Goal: Task Accomplishment & Management: Complete application form

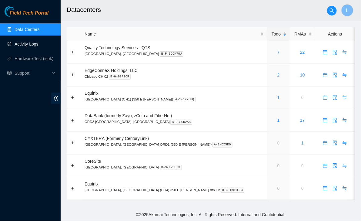
click at [24, 43] on link "Activity Logs" at bounding box center [27, 43] width 24 height 5
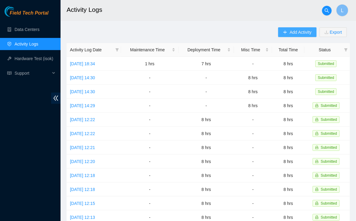
click at [288, 32] on button "Add Activity" at bounding box center [297, 32] width 38 height 10
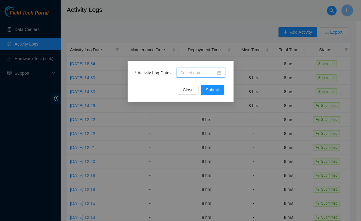
click at [184, 74] on input "Activity Log Date" at bounding box center [198, 72] width 36 height 7
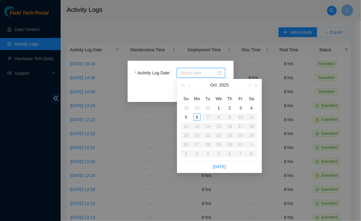
type input "2025-09-30"
type input "2025-10-03"
click at [242, 108] on div "3" at bounding box center [240, 107] width 7 height 7
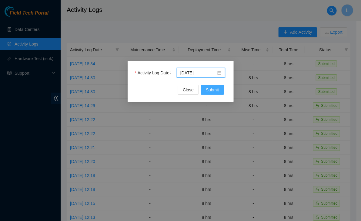
click at [206, 90] on span "Submit" at bounding box center [212, 89] width 13 height 7
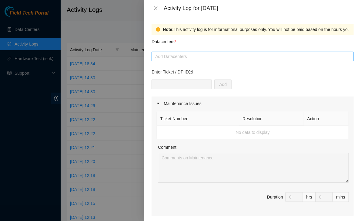
click at [188, 58] on div at bounding box center [252, 56] width 199 height 7
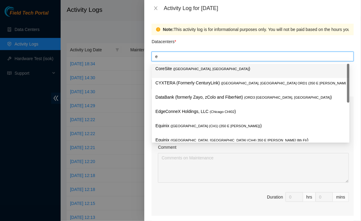
type input "eq"
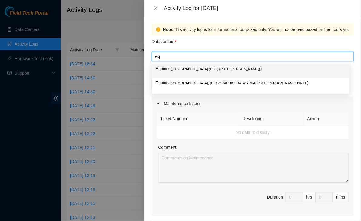
click at [184, 71] on p "Equinix ( Chicago (CH1) {350 E Cermak} )" at bounding box center [250, 68] width 190 height 7
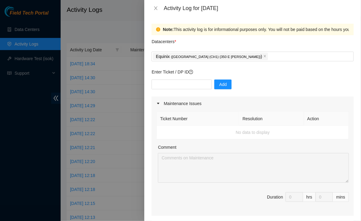
click at [149, 160] on div "Note: This activity log is for informational purposes only. You will not be pai…" at bounding box center [252, 118] width 217 height 204
click at [173, 83] on input "text" at bounding box center [181, 84] width 60 height 10
type input "DP78353"
click at [219, 83] on span "Add" at bounding box center [223, 84] width 8 height 7
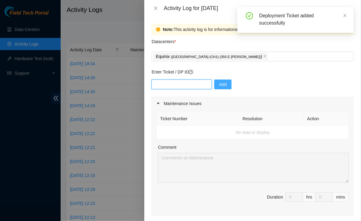
click at [183, 85] on input "text" at bounding box center [181, 84] width 60 height 10
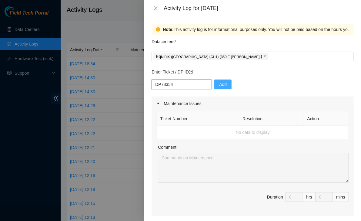
type input "DP78354"
click at [221, 85] on span "Add" at bounding box center [223, 84] width 8 height 7
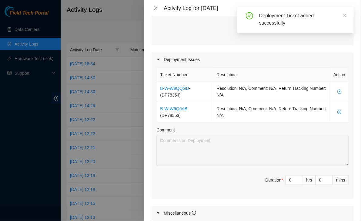
scroll to position [168, 0]
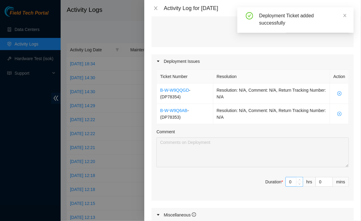
click at [287, 180] on input "0" at bounding box center [294, 181] width 17 height 9
type input "8"
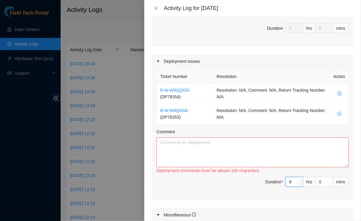
type input "8"
click at [224, 144] on textarea "Comment" at bounding box center [252, 152] width 192 height 30
click at [248, 147] on textarea "Comment" at bounding box center [252, 152] width 192 height 30
click at [201, 154] on textarea "Comment" at bounding box center [252, 152] width 192 height 30
click at [227, 154] on textarea "Comment" at bounding box center [252, 152] width 192 height 30
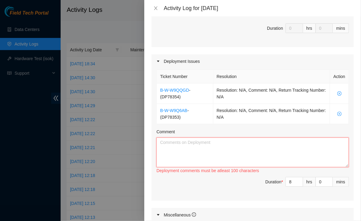
click at [232, 152] on textarea "Comment" at bounding box center [252, 152] width 192 height 30
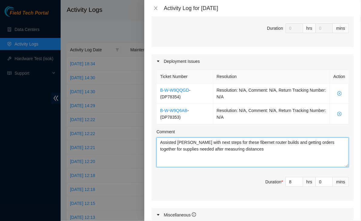
scroll to position [304, 0]
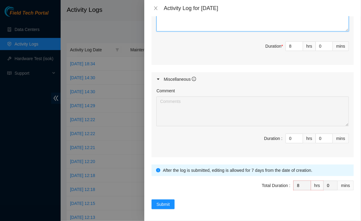
type textarea "Assisted NIEs with next steps for these fibernet router builds and getting orde…"
click at [156, 206] on div "Note: This activity log is for informational purposes only. You will not be pai…" at bounding box center [252, 118] width 217 height 204
click at [161, 203] on span "Submit" at bounding box center [162, 204] width 13 height 7
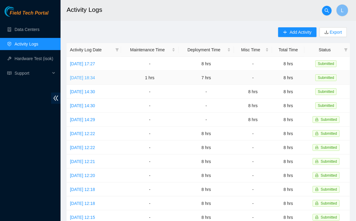
click at [86, 76] on link "[DATE] 18:34" at bounding box center [82, 77] width 25 height 5
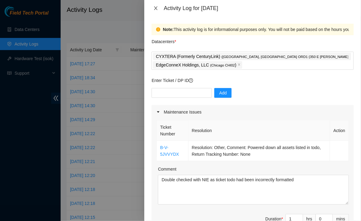
click at [155, 8] on icon "close" at bounding box center [155, 8] width 5 height 5
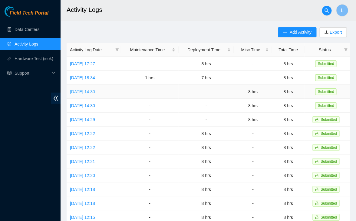
click at [86, 89] on link "[DATE] 14:30" at bounding box center [82, 91] width 25 height 5
click at [95, 79] on link "[DATE] 18:34" at bounding box center [82, 77] width 25 height 5
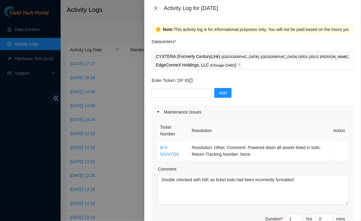
click at [155, 9] on icon "close" at bounding box center [155, 8] width 5 height 5
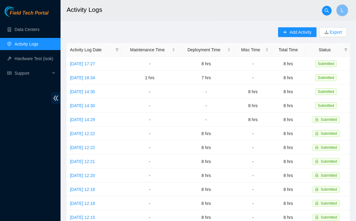
click at [141, 27] on div "Add Activity Export Activity Log Date Maintenance Time Deployment Time Misc Tim…" at bounding box center [209, 190] width 284 height 327
click at [28, 12] on span "Field Tech Portal" at bounding box center [29, 13] width 39 height 6
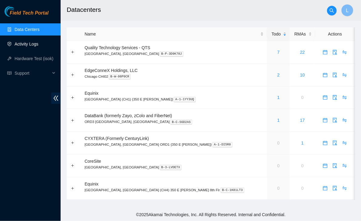
click at [17, 46] on link "Activity Logs" at bounding box center [27, 43] width 24 height 5
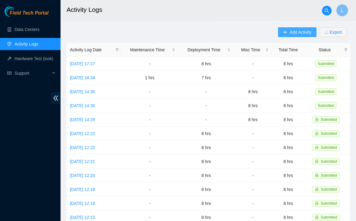
click at [296, 32] on span "Add Activity" at bounding box center [301, 32] width 22 height 7
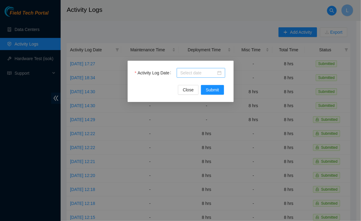
click at [193, 74] on input "Activity Log Date" at bounding box center [198, 72] width 36 height 7
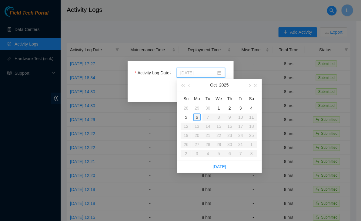
type input "[DATE]"
click at [198, 116] on div "6" at bounding box center [196, 116] width 7 height 7
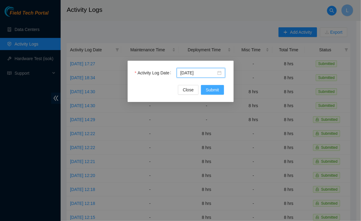
click at [211, 87] on span "Submit" at bounding box center [212, 89] width 13 height 7
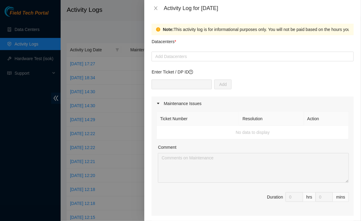
click at [191, 205] on span "Duration 0 hrs 0 mins" at bounding box center [252, 200] width 192 height 17
click at [189, 56] on div at bounding box center [252, 56] width 199 height 7
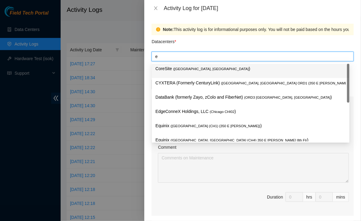
type input "eq"
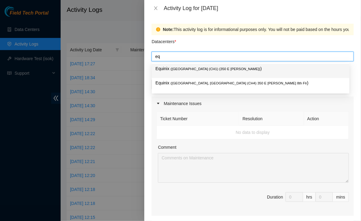
click at [183, 68] on span "( [GEOGRAPHIC_DATA] (CH1) {350 E [PERSON_NAME]}" at bounding box center [216, 69] width 90 height 4
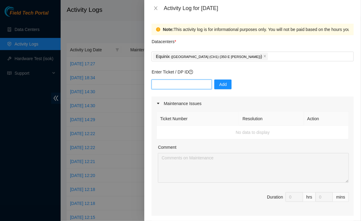
click at [181, 85] on input "text" at bounding box center [181, 84] width 60 height 10
paste input "DP85575"
type input "DP85575"
click at [219, 85] on span "Add" at bounding box center [223, 84] width 8 height 7
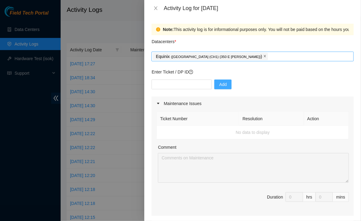
click at [263, 56] on icon "close" at bounding box center [264, 56] width 3 height 3
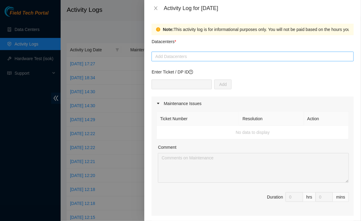
click at [221, 57] on div at bounding box center [252, 56] width 199 height 7
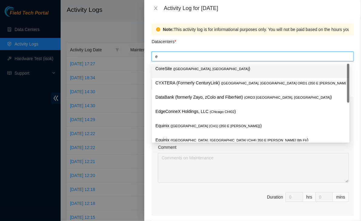
type input "eq"
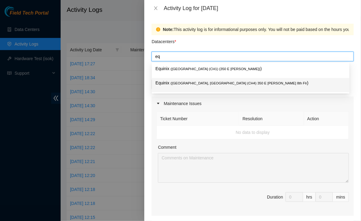
click at [200, 89] on div "Equinix ( Chicago, IL (CH4) 350 E Cermak 8th Flr )" at bounding box center [250, 84] width 190 height 11
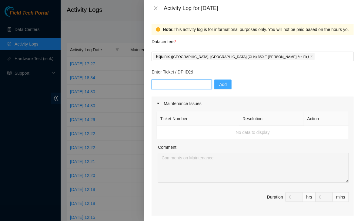
click at [181, 80] on input "text" at bounding box center [181, 84] width 60 height 10
paste input "DP85575"
type input "DP85575"
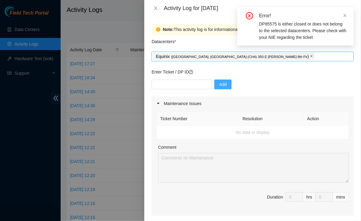
click at [310, 58] on icon "close" at bounding box center [311, 56] width 3 height 3
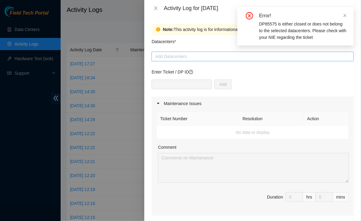
click at [222, 57] on div at bounding box center [252, 56] width 199 height 7
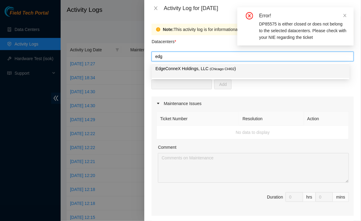
type input "edge"
click at [201, 73] on div "EdgeConneX Holdings, LLC ( Chicago CHI02 )" at bounding box center [250, 70] width 190 height 11
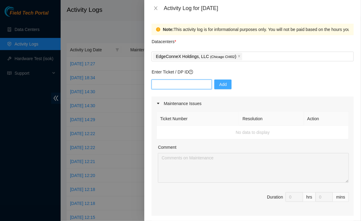
click at [174, 81] on input "text" at bounding box center [181, 84] width 60 height 10
paste input "DP85575"
type input "DP85575"
click at [219, 83] on span "Add" at bounding box center [223, 84] width 8 height 7
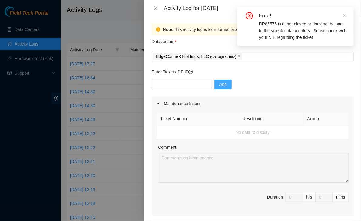
click at [152, 135] on div "Ticket Number Resolution Action No data to display Comment Duration 0 hrs 0 mins" at bounding box center [252, 162] width 202 height 105
click at [237, 58] on span "close" at bounding box center [238, 57] width 3 height 4
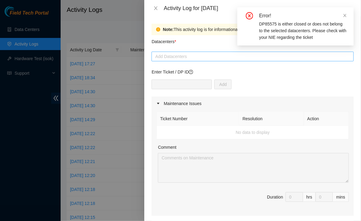
click at [229, 57] on div at bounding box center [252, 56] width 199 height 7
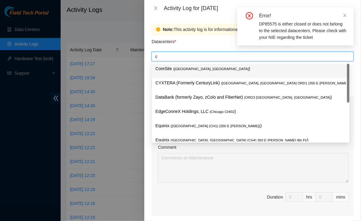
type input "cy"
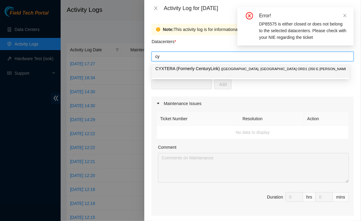
click at [213, 68] on p "CYXTERA (Formerly CenturyLink) ( Chicago, IL ORD1 {350 E Cermak} )" at bounding box center [250, 68] width 190 height 7
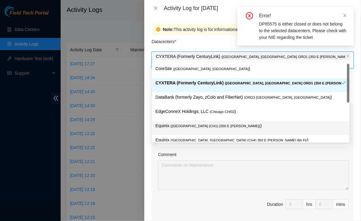
click at [162, 185] on div "Ticket Number Resolution Action No data to display Comment Duration 0 hrs 0 mins" at bounding box center [252, 170] width 202 height 105
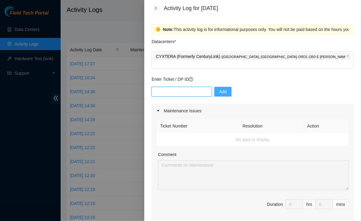
click at [176, 87] on input "text" at bounding box center [181, 92] width 60 height 10
paste input "DP85575"
type input "DP85575"
click at [220, 88] on span "Add" at bounding box center [223, 91] width 8 height 7
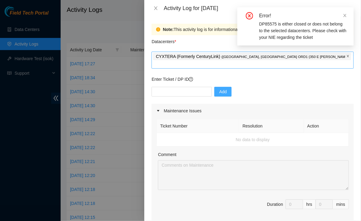
click at [346, 55] on icon "close" at bounding box center [347, 56] width 3 height 3
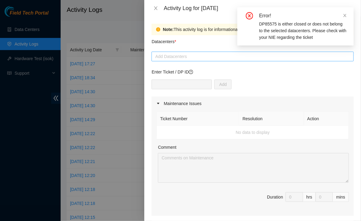
click at [204, 59] on div at bounding box center [252, 56] width 199 height 7
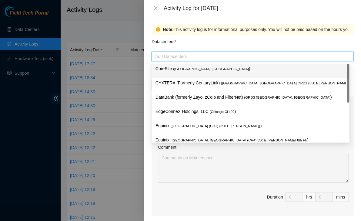
click at [192, 70] on p "CoreSite ( Chicago, IL )" at bounding box center [250, 68] width 190 height 7
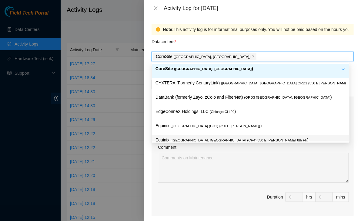
click at [153, 180] on div "Ticket Number Resolution Action No data to display Comment Duration 0 hrs 0 mins" at bounding box center [252, 162] width 202 height 105
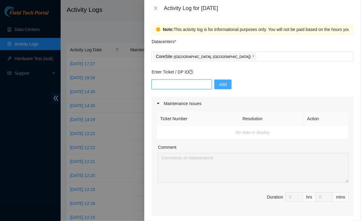
click at [175, 85] on input "text" at bounding box center [181, 84] width 60 height 10
paste input "DP85575"
type input "DP85575"
click at [214, 85] on button "Add" at bounding box center [222, 84] width 17 height 10
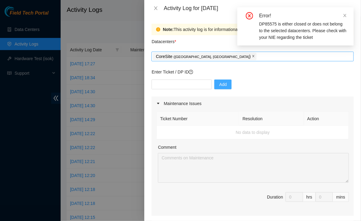
click at [252, 56] on icon "close" at bounding box center [253, 56] width 3 height 3
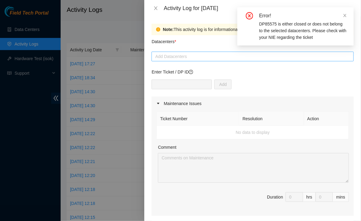
click at [200, 54] on div at bounding box center [252, 56] width 199 height 7
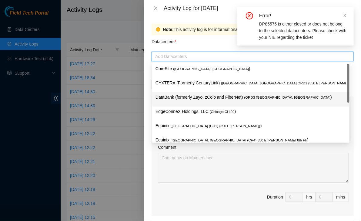
scroll to position [22, 0]
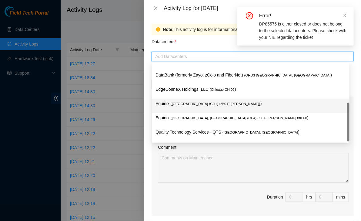
click at [172, 105] on span "( [GEOGRAPHIC_DATA] (CH1) {350 E [PERSON_NAME]}" at bounding box center [216, 104] width 90 height 4
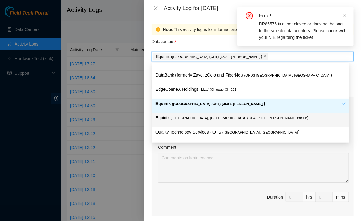
click at [163, 186] on div "Ticket Number Resolution Action No data to display Comment Duration 0 hrs 0 mins" at bounding box center [252, 162] width 202 height 105
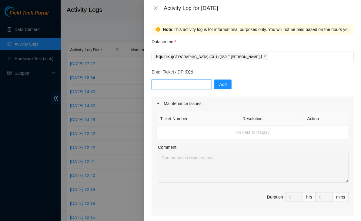
click at [178, 85] on input "text" at bounding box center [181, 84] width 60 height 10
paste input "DP72415"
type input "DP72415"
click at [219, 83] on span "Add" at bounding box center [223, 84] width 8 height 7
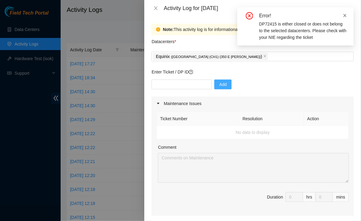
click at [345, 16] on icon "close" at bounding box center [344, 15] width 3 height 3
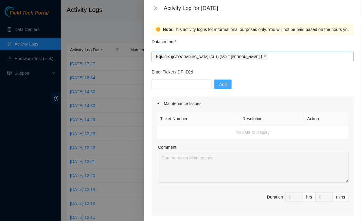
click at [249, 58] on div "Equinix ( Chicago (CH1) {350 E Cermak} )" at bounding box center [252, 56] width 199 height 8
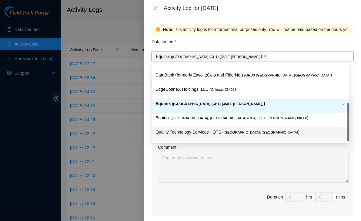
click at [188, 134] on p "Quality Technology Services - QTS ( Chicago, IL )" at bounding box center [250, 131] width 190 height 7
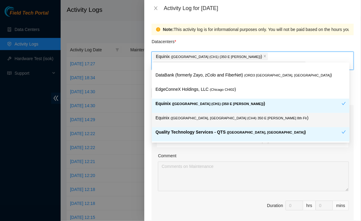
click at [205, 119] on span "( Chicago, IL (CH4) 350 E Cermak 8th Flr" at bounding box center [239, 118] width 136 height 4
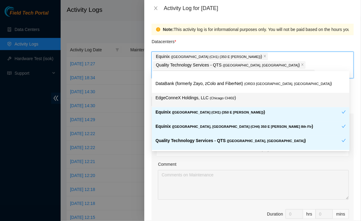
click at [177, 99] on p "EdgeConneX Holdings, LLC ( Chicago CHI02 )" at bounding box center [250, 97] width 190 height 7
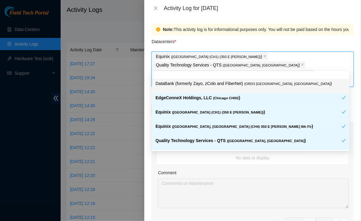
click at [173, 85] on p "DataBank (formerly Zayo, zColo and FiberNet) ( ORD3 [GEOGRAPHIC_DATA], [GEOGRAP…" at bounding box center [250, 83] width 190 height 7
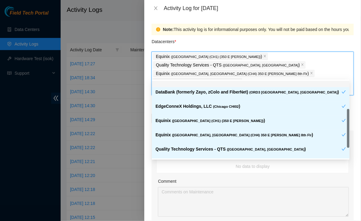
scroll to position [0, 0]
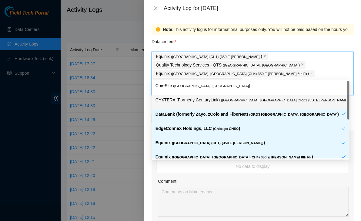
click at [174, 99] on p "CYXTERA (Formerly CenturyLink) ( Chicago, IL ORD1 {350 E Cermak} )" at bounding box center [250, 99] width 190 height 7
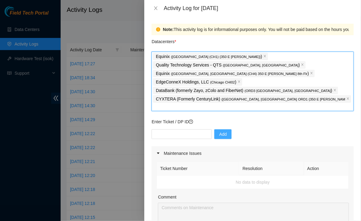
click at [169, 95] on p "CYXTERA (Formerly CenturyLink) ( Chicago, IL ORD1 {350 E Cermak} )" at bounding box center [250, 98] width 189 height 7
click at [293, 78] on div "Equinix ( Chicago (CH1) {350 E Cermak} ) Quality Technology Services - QTS ( Ch…" at bounding box center [252, 81] width 199 height 58
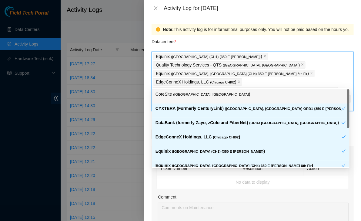
click at [184, 94] on span "( Chicago, IL" at bounding box center [211, 94] width 76 height 4
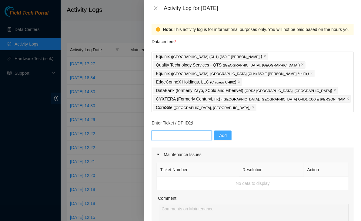
click at [163, 130] on input "text" at bounding box center [181, 135] width 60 height 10
paste input "DP72415"
type input "DP72415"
click at [225, 130] on button "Add" at bounding box center [222, 135] width 17 height 10
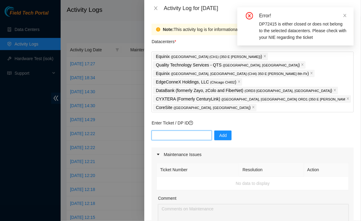
click at [195, 130] on input "text" at bounding box center [181, 135] width 60 height 10
paste input "DP85575"
type input "DP85575"
click at [220, 132] on span "Add" at bounding box center [223, 135] width 8 height 7
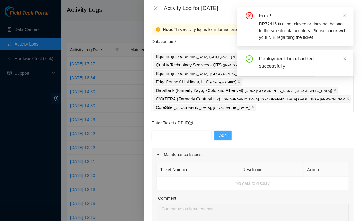
scroll to position [182, 0]
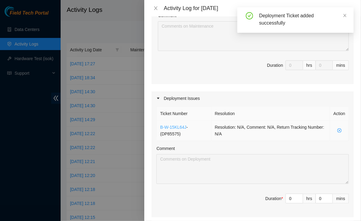
click at [173, 124] on link "B-W-15KL64J" at bounding box center [173, 126] width 26 height 5
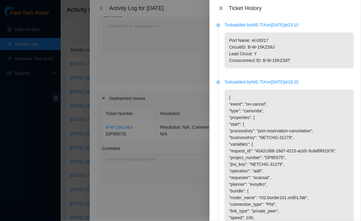
click at [221, 9] on icon "close" at bounding box center [220, 8] width 3 height 4
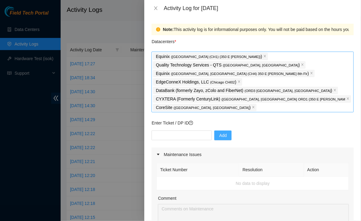
click at [256, 104] on span "CoreSite ( Chicago, IL )" at bounding box center [204, 107] width 103 height 7
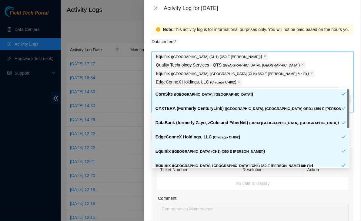
click at [255, 105] on icon "close" at bounding box center [253, 106] width 3 height 3
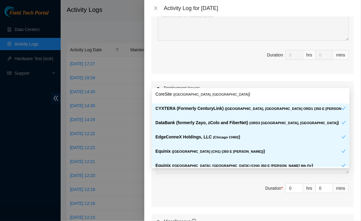
click at [246, 104] on div "CYXTERA (Formerly CenturyLink) ( Chicago, IL ORD1 {350 E Cermak} )" at bounding box center [250, 110] width 197 height 14
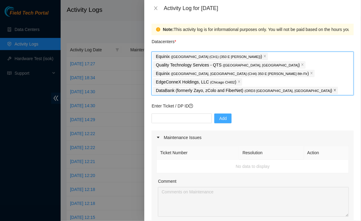
click at [334, 89] on icon "close" at bounding box center [335, 90] width 2 height 2
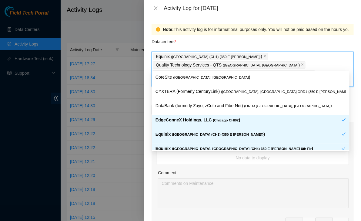
scroll to position [22, 0]
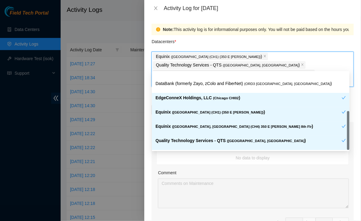
click at [205, 99] on p "EdgeConneX Holdings, LLC ( Chicago CHI02 )" at bounding box center [248, 97] width 186 height 7
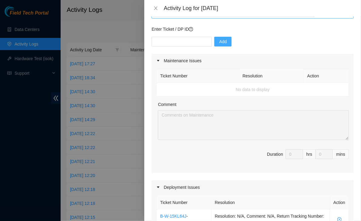
scroll to position [0, 0]
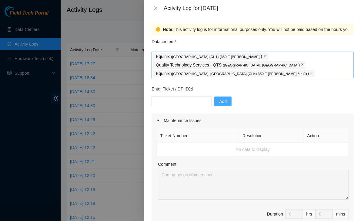
click at [304, 63] on icon "close" at bounding box center [302, 64] width 3 height 3
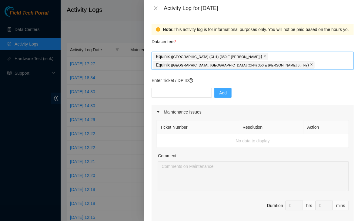
click at [310, 63] on icon "close" at bounding box center [311, 64] width 3 height 3
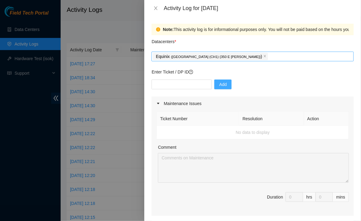
click at [263, 53] on span at bounding box center [264, 56] width 3 height 7
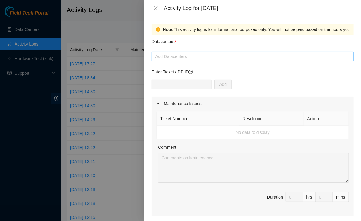
click at [202, 58] on div at bounding box center [252, 56] width 199 height 7
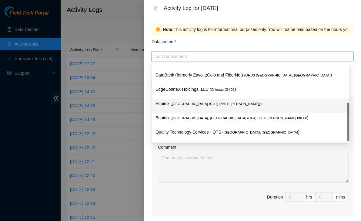
click at [186, 104] on span "( [GEOGRAPHIC_DATA] (CH1) {350 E [PERSON_NAME]}" at bounding box center [216, 104] width 90 height 4
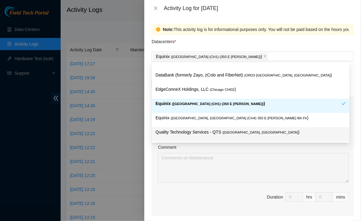
click at [191, 184] on div "Ticket Number Resolution Action No data to display Comment Duration 0 hrs 0 mins" at bounding box center [252, 162] width 202 height 105
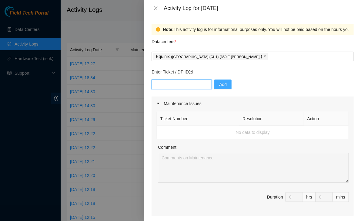
click at [181, 85] on input "text" at bounding box center [181, 84] width 60 height 10
click at [180, 83] on input "text" at bounding box center [181, 84] width 60 height 10
paste input "DP72415"
type input "DP72415"
click at [222, 85] on button "Add" at bounding box center [222, 84] width 17 height 10
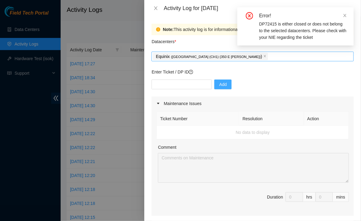
click at [264, 56] on div "Equinix ( Chicago (CH1) {350 E Cermak} )" at bounding box center [252, 56] width 199 height 8
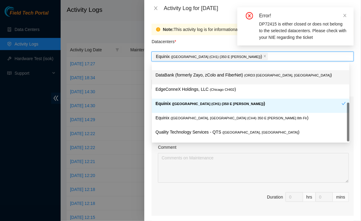
click at [203, 78] on div "DataBank (formerly Zayo, zColo and FiberNet) ( ORD3 [GEOGRAPHIC_DATA], [GEOGRAP…" at bounding box center [250, 76] width 190 height 11
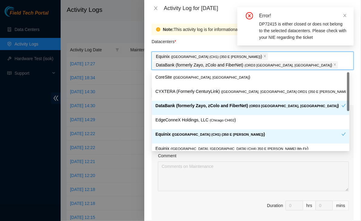
click at [201, 92] on p "CYXTERA (Formerly CenturyLink) ( Chicago, IL ORD1 {350 E Cermak} )" at bounding box center [250, 91] width 190 height 7
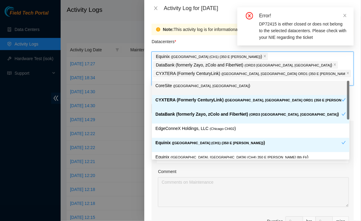
click at [190, 75] on p "CYXTERA (Formerly CenturyLink) ( Chicago, IL ORD1 {350 E Cermak} )" at bounding box center [250, 73] width 189 height 7
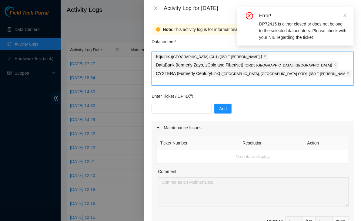
click at [299, 72] on div "Equinix ( Chicago (CH1) {350 E Cermak} ) DataBank (formerly Zayo, zColo and Fib…" at bounding box center [252, 68] width 199 height 33
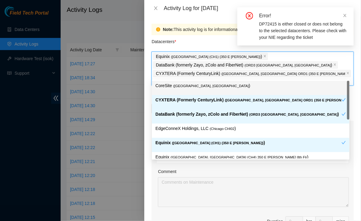
click at [202, 89] on div "CoreSite ( Chicago, IL )" at bounding box center [250, 87] width 190 height 11
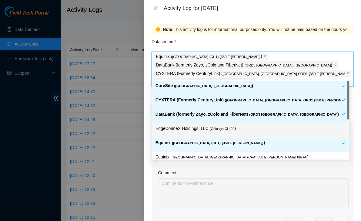
click at [234, 126] on p "EdgeConneX Holdings, LLC ( Chicago CHI02 )" at bounding box center [250, 128] width 190 height 7
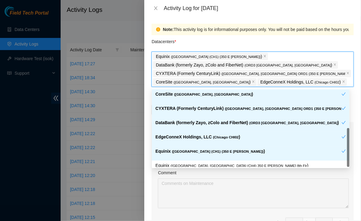
scroll to position [22, 0]
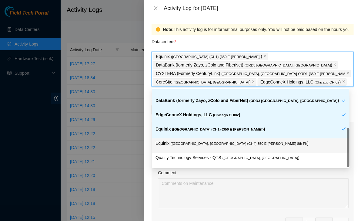
click at [213, 147] on div "Equinix ( Chicago, IL (CH4) 350 E Cermak 8th Flr )" at bounding box center [250, 145] width 190 height 11
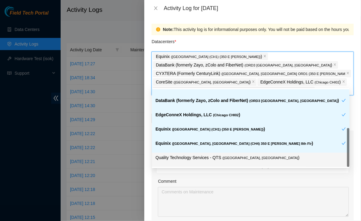
click at [210, 162] on div "Quality Technology Services - QTS ( Chicago, IL )" at bounding box center [250, 159] width 190 height 11
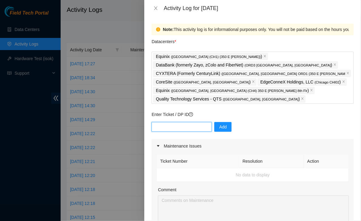
click at [177, 122] on input "text" at bounding box center [181, 127] width 60 height 10
paste input "DP72415"
type input "DP72415"
click at [219, 112] on div "Enter Ticket / DP ID DP72415 Add" at bounding box center [252, 125] width 202 height 28
click at [219, 123] on span "Add" at bounding box center [223, 126] width 8 height 7
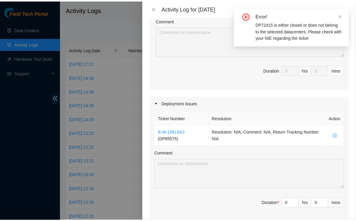
scroll to position [168, 0]
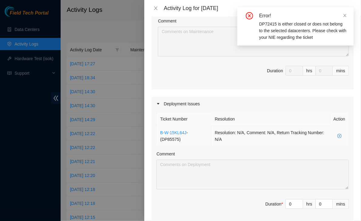
click at [337, 134] on icon "close-circle" at bounding box center [339, 136] width 4 height 4
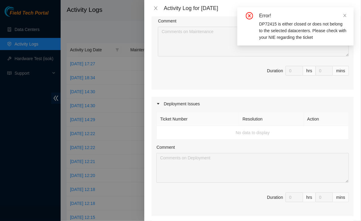
click at [112, 33] on div at bounding box center [180, 110] width 361 height 221
click at [347, 14] on icon "close" at bounding box center [345, 15] width 4 height 4
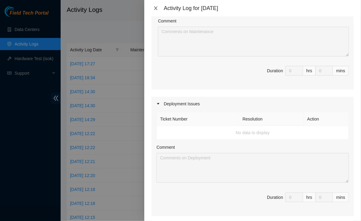
click at [157, 8] on icon "close" at bounding box center [155, 8] width 5 height 5
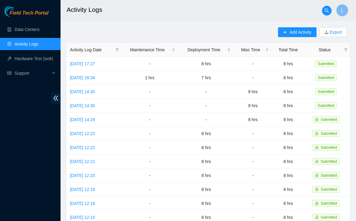
click at [15, 14] on span "Field Tech Portal" at bounding box center [29, 13] width 39 height 6
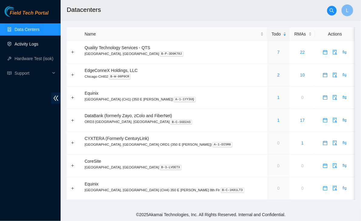
click at [19, 45] on link "Activity Logs" at bounding box center [27, 43] width 24 height 5
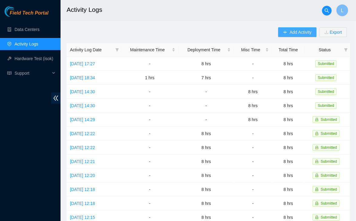
click at [288, 33] on button "Add Activity" at bounding box center [297, 32] width 38 height 10
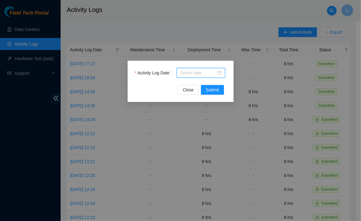
click at [205, 74] on input "Activity Log Date" at bounding box center [198, 72] width 36 height 7
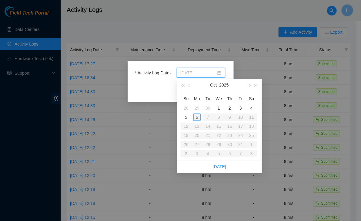
type input "[DATE]"
click at [196, 118] on div "6" at bounding box center [196, 116] width 7 height 7
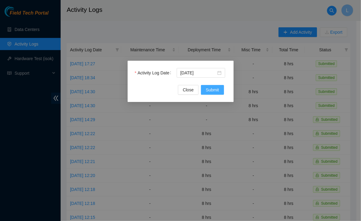
click at [211, 88] on span "Submit" at bounding box center [212, 89] width 13 height 7
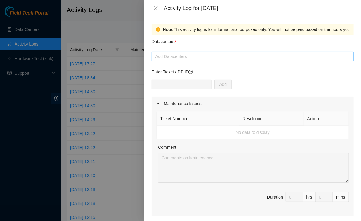
click at [182, 56] on div at bounding box center [252, 56] width 199 height 7
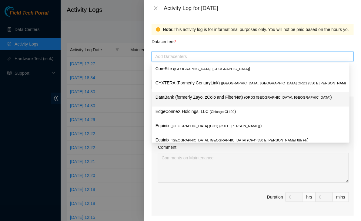
click at [183, 100] on p "DataBank (formerly Zayo, zColo and FiberNet) ( ORD3 [GEOGRAPHIC_DATA], [GEOGRAP…" at bounding box center [250, 97] width 190 height 7
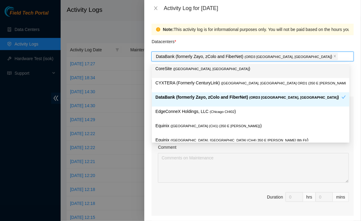
click at [302, 44] on div "Datacenters *" at bounding box center [252, 43] width 202 height 16
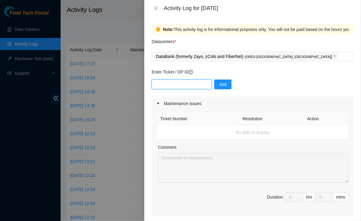
click at [174, 85] on input "text" at bounding box center [181, 84] width 60 height 10
paste input "DP85575"
type input "DP85575"
click at [219, 83] on span "Add" at bounding box center [223, 84] width 8 height 7
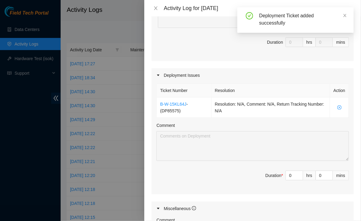
scroll to position [154, 0]
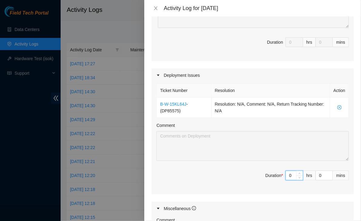
click at [288, 176] on input "0" at bounding box center [294, 175] width 17 height 9
type input "8"
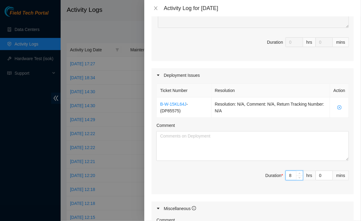
type input "8"
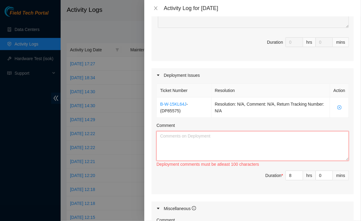
click at [216, 152] on textarea "Comment" at bounding box center [252, 146] width 192 height 30
click at [214, 216] on div "Comment" at bounding box center [252, 220] width 192 height 9
click at [211, 148] on textarea "Comment" at bounding box center [252, 146] width 192 height 30
paste textarea "DP85575 - Equinix side Circuit: B-W-15KZS8J - i3 Broadband CID: 23318280 a-side…"
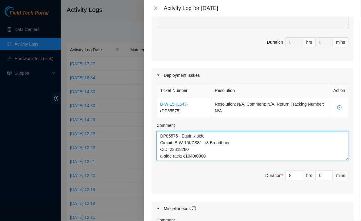
scroll to position [20, 0]
drag, startPoint x: 241, startPoint y: 154, endPoint x: 238, endPoint y: 151, distance: 3.9
click at [238, 151] on textarea "DP85575 - Equinix side Circuit: B-W-15KZS8J - i3 Broadband CID: 23318280 a-side…" at bounding box center [252, 146] width 192 height 30
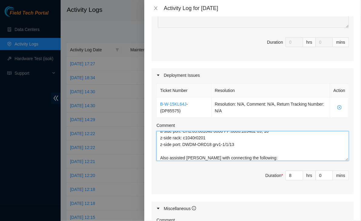
scroll to position [45, 0]
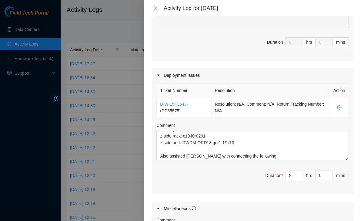
click at [232, 216] on div "Comment" at bounding box center [252, 220] width 192 height 9
click at [204, 154] on textarea "DP85575 - Equinix side Circuit: B-W-15KZS8J - i3 Broadband CID: 23318280 a-side…" at bounding box center [252, 146] width 192 height 30
paste textarea "A_side CH1:05:001040 0000 PP:0000:200495 9, 10 Z_side Rack c1040r0102 Device DW…"
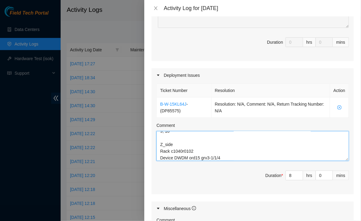
scroll to position [111, 0]
paste textarea "A_side CH1:05:001040 0000 PP:0000:200495 9, 10 Z_side Rack c1040r0102 Device DW…"
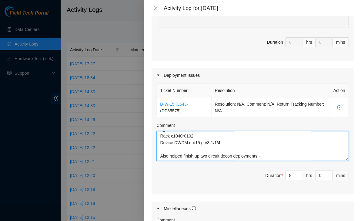
scroll to position [113, 0]
paste textarea "DP72415"
type textarea "DP85575 - Equinix side Circuit: B-W-15KZS8J - i3 Broadband CID: 23318280 a-side…"
click at [232, 186] on div "Ticket Number Resolution Action B-W-15KL64J - ( DP85575 ) Resolution: N/A, Comm…" at bounding box center [252, 138] width 202 height 112
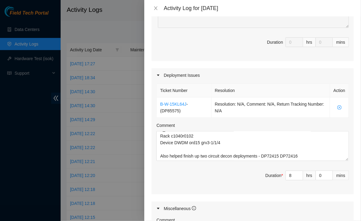
scroll to position [284, 0]
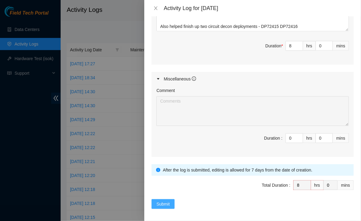
click at [166, 200] on span "Submit" at bounding box center [162, 203] width 13 height 7
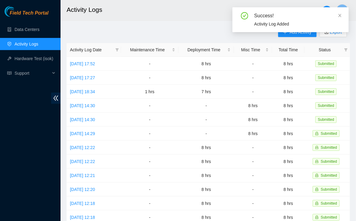
click at [106, 22] on main "Activity Logs L Add Activity Export Activity Log Date Maintenance Time Deployme…" at bounding box center [209, 180] width 296 height 361
click at [95, 64] on link "[DATE] 17:52" at bounding box center [82, 63] width 25 height 5
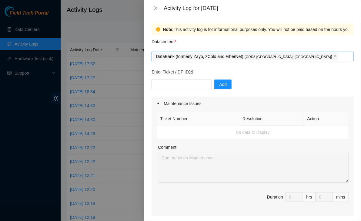
click at [310, 56] on div "DataBank (formerly Zayo, zColo and FiberNet) ( ORD3 [GEOGRAPHIC_DATA], [GEOGRAP…" at bounding box center [252, 56] width 199 height 8
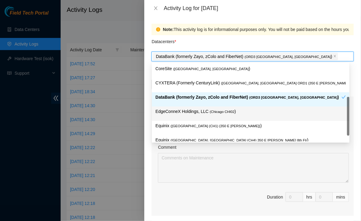
scroll to position [22, 0]
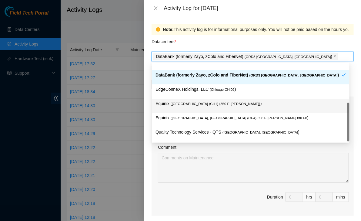
click at [198, 103] on span "( [GEOGRAPHIC_DATA] (CH1) {350 E [PERSON_NAME]}" at bounding box center [216, 104] width 90 height 4
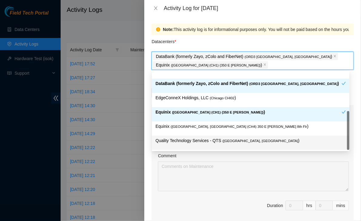
click at [167, 191] on div "Ticket Number Resolution Action No data to display Comment Duration 0 hrs 0 mins" at bounding box center [252, 171] width 202 height 105
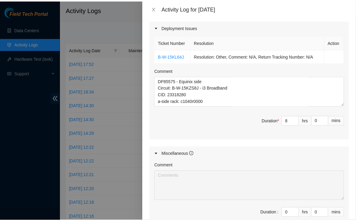
scroll to position [285, 0]
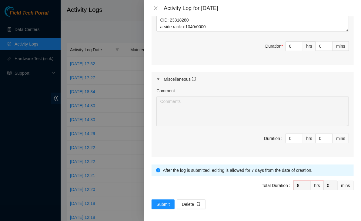
click at [163, 205] on button "Submit" at bounding box center [162, 204] width 23 height 10
